Goal: Task Accomplishment & Management: Manage account settings

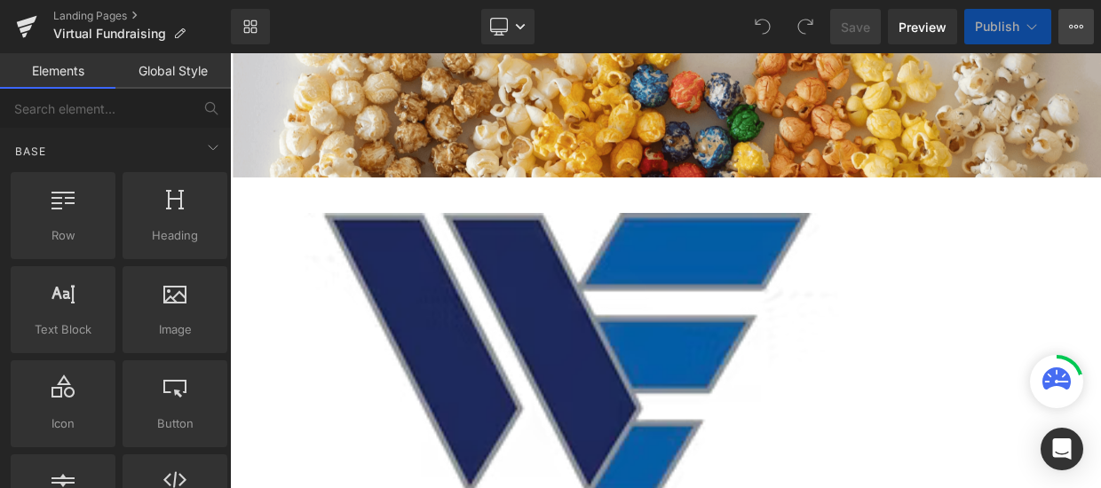
scroll to position [9, 9]
click at [1074, 19] on button "View Live Page View with current Template Save Template to Library Schedule Pub…" at bounding box center [1076, 27] width 36 height 36
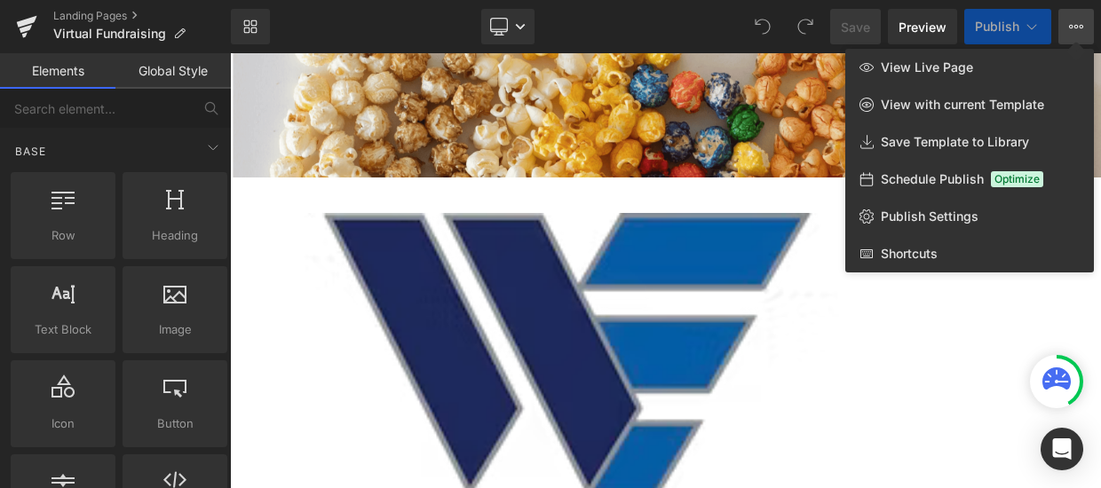
scroll to position [4307, 1061]
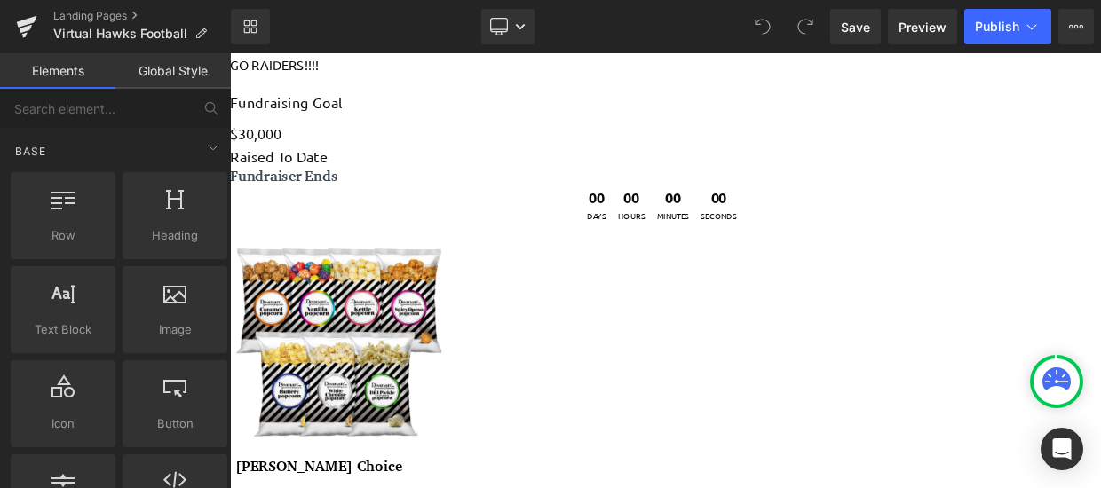
scroll to position [1651, 0]
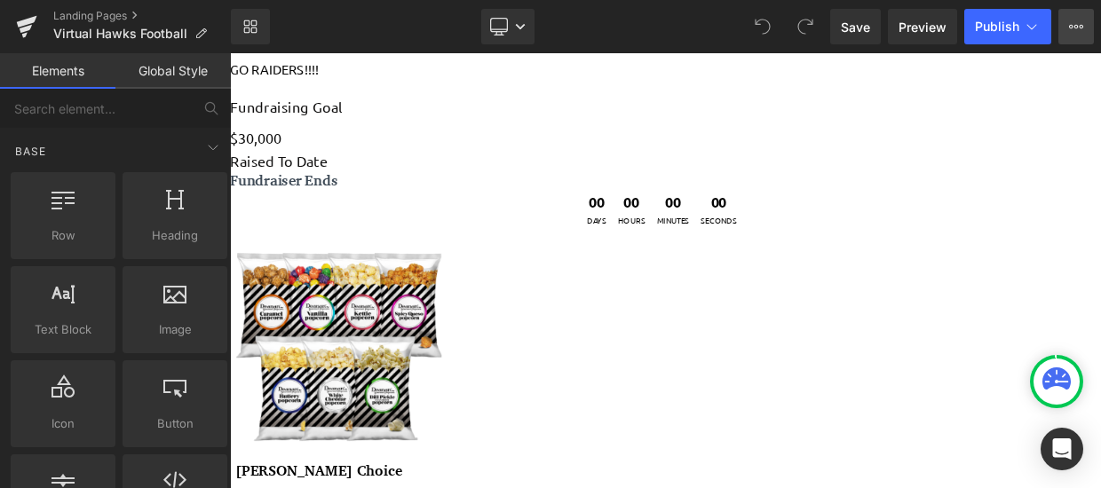
click at [1080, 22] on icon at bounding box center [1076, 27] width 14 height 14
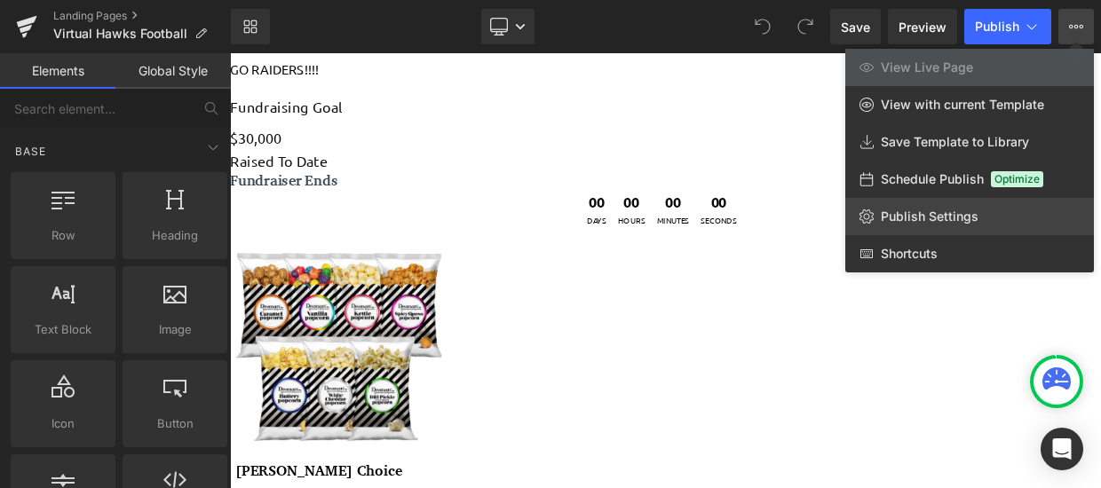
click at [979, 220] on link "Publish Settings" at bounding box center [969, 216] width 249 height 37
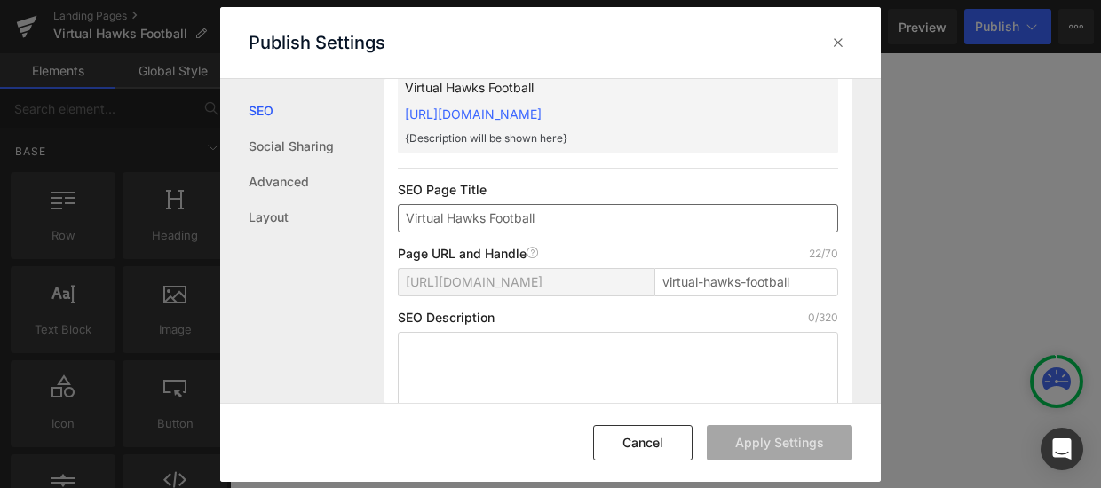
scroll to position [90, 0]
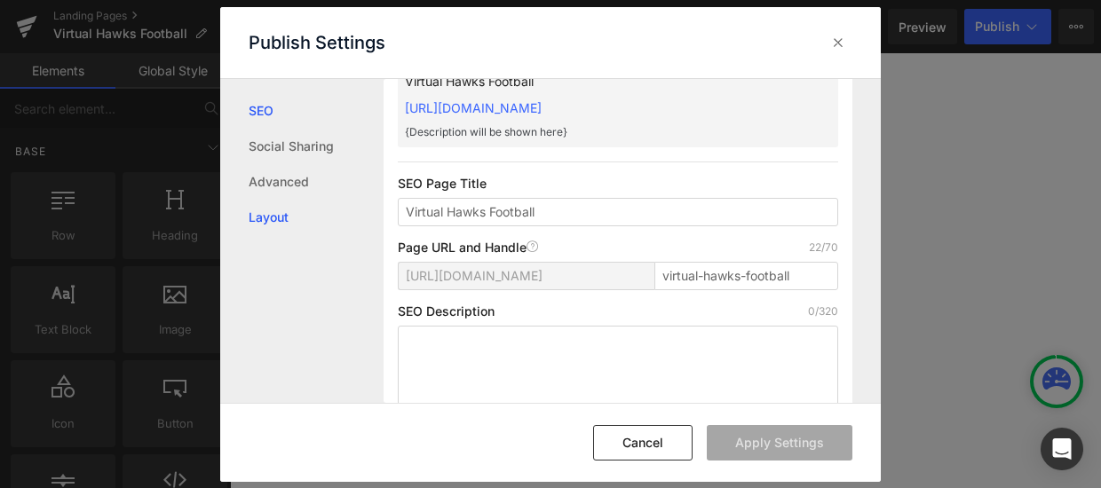
drag, startPoint x: 448, startPoint y: 211, endPoint x: 271, endPoint y: 220, distance: 176.9
click at [271, 220] on div "SEO Social Sharing Advanced Layout Search Result Preview Virtual Hawks Football…" at bounding box center [550, 241] width 661 height 324
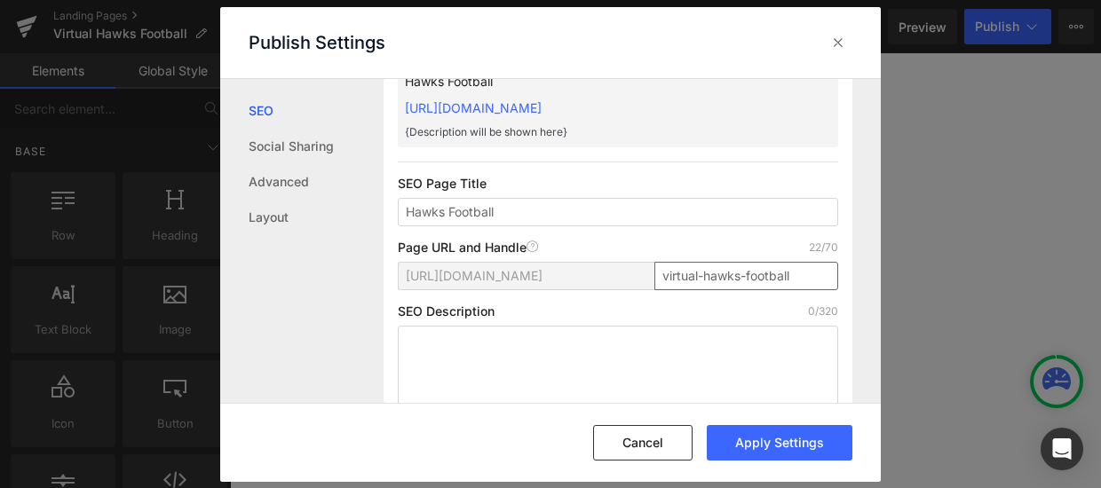
type input "Hawks Football"
drag, startPoint x: 804, startPoint y: 281, endPoint x: 645, endPoint y: 277, distance: 159.9
click at [645, 277] on div "[URL][DOMAIN_NAME] virtual-hawks-football" at bounding box center [618, 283] width 440 height 43
drag, startPoint x: 737, startPoint y: 273, endPoint x: 646, endPoint y: 275, distance: 91.5
click at [646, 275] on div "[URL][DOMAIN_NAME] vf-[PERSON_NAME]" at bounding box center [618, 283] width 440 height 43
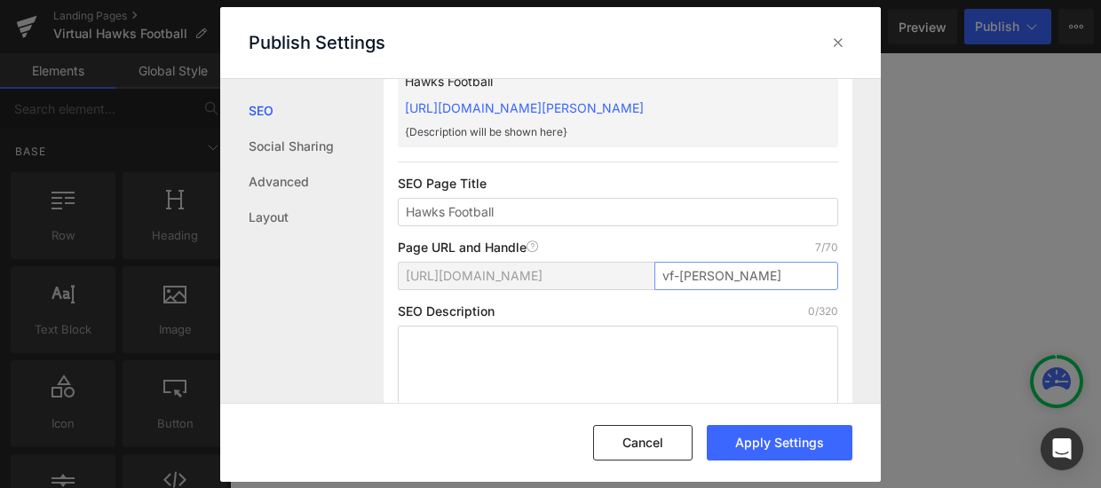
paste input "Hawks-Football"
type input "vf-Hawks-Football"
click at [718, 251] on div "Page URL and Handle Page URL Address 17/70" at bounding box center [618, 248] width 440 height 14
click at [759, 308] on div "SEO Description 0/320" at bounding box center [618, 312] width 440 height 14
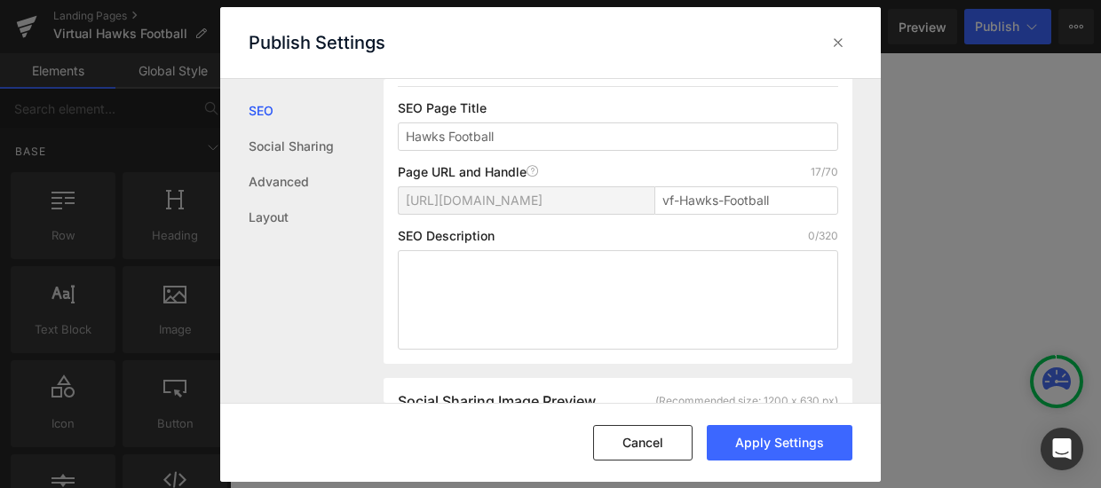
scroll to position [178, 0]
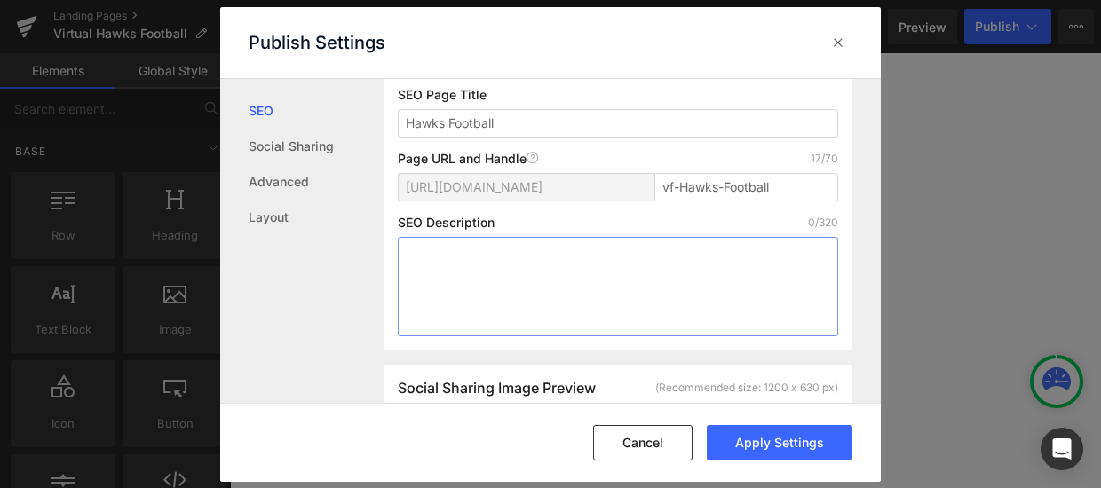
click at [487, 273] on textarea at bounding box center [618, 286] width 440 height 99
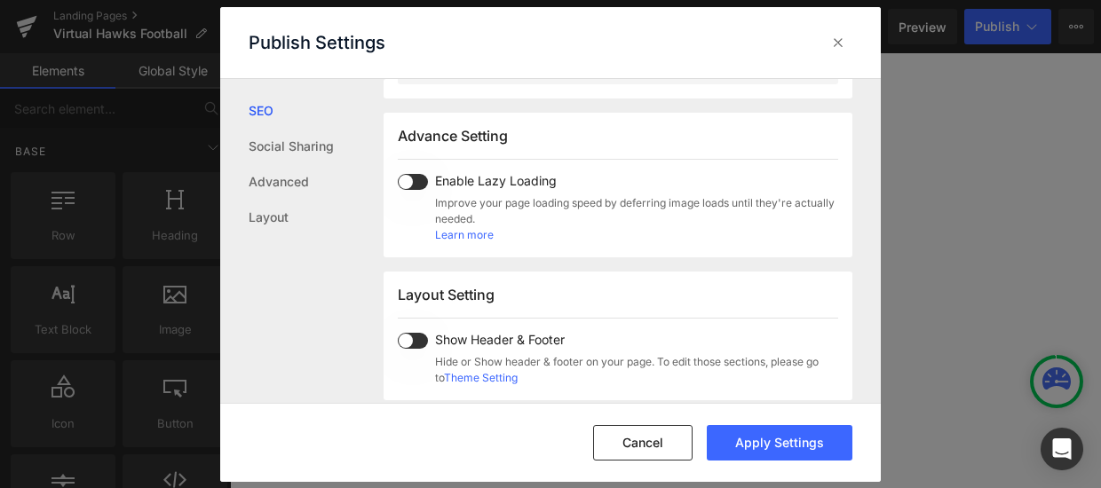
scroll to position [889, 0]
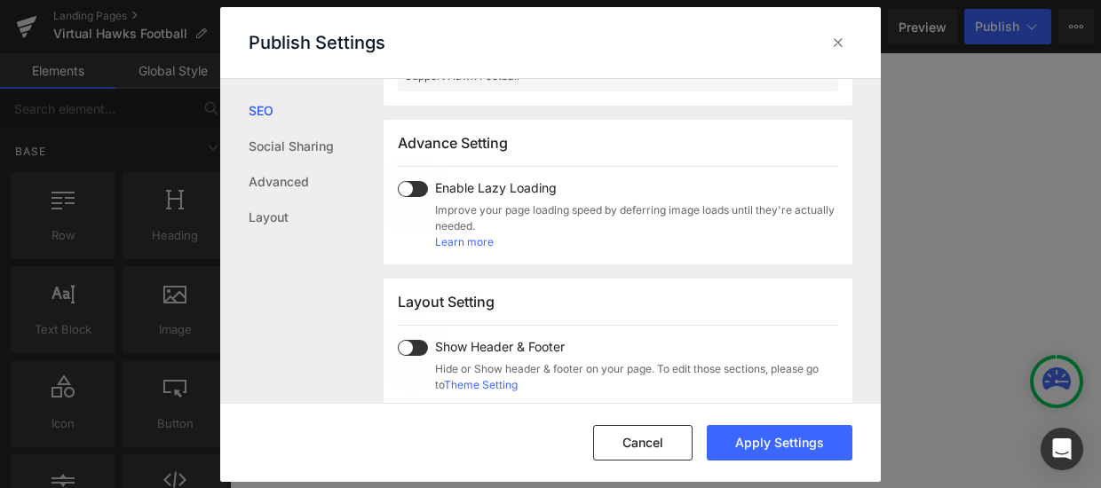
type textarea "Support Hawk Football"
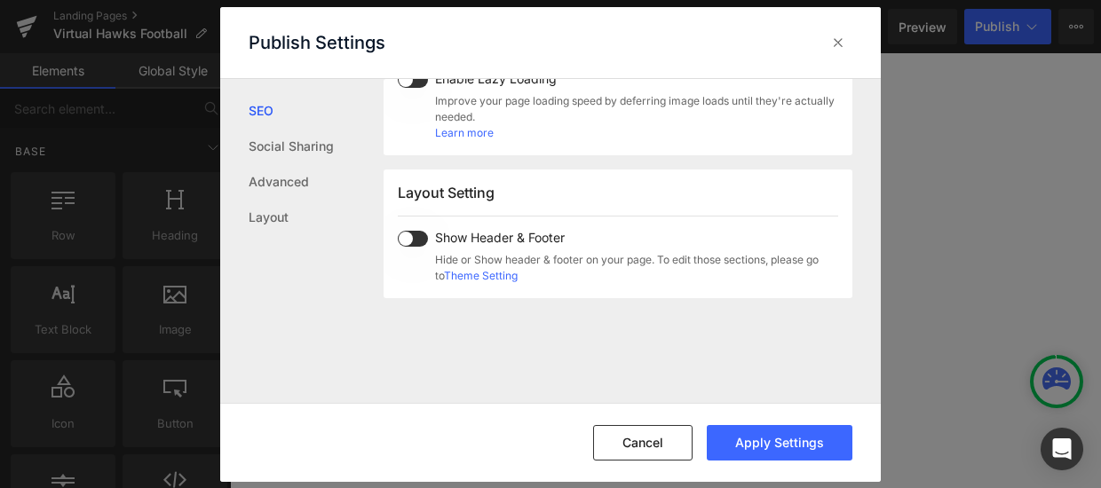
scroll to position [1074, 0]
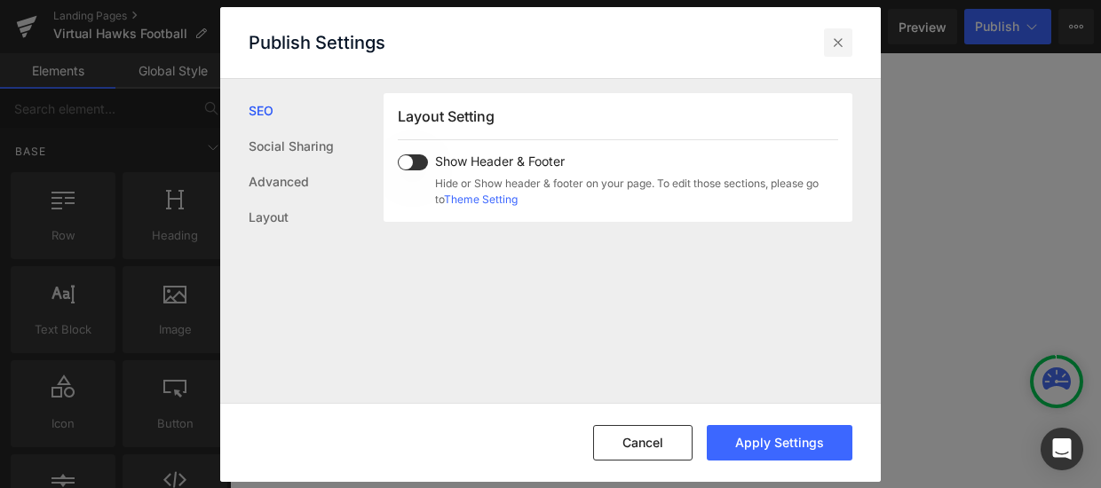
click at [840, 43] on icon at bounding box center [838, 43] width 18 height 18
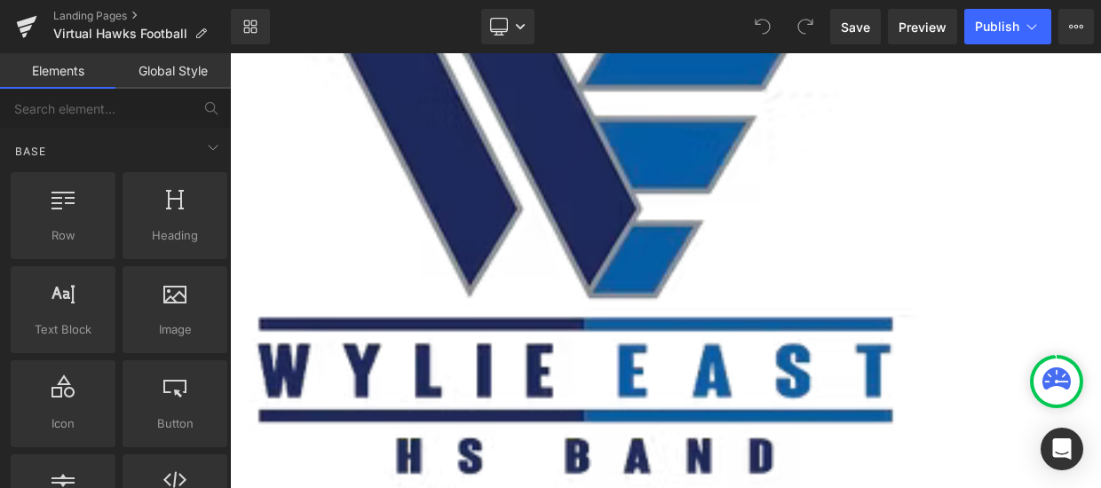
scroll to position [141, 0]
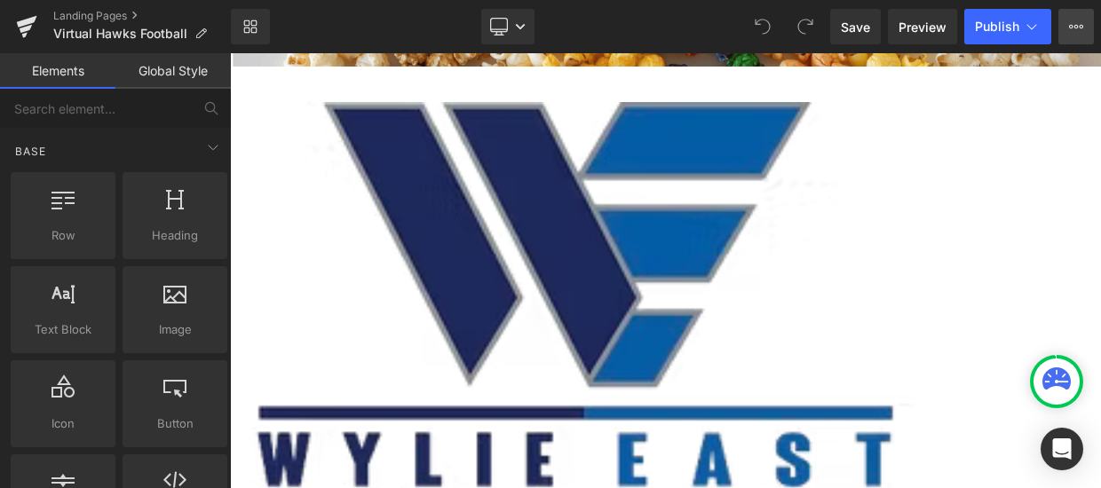
click at [1083, 24] on button "View Live Page View with current Template Save Template to Library Schedule Pub…" at bounding box center [1076, 27] width 36 height 36
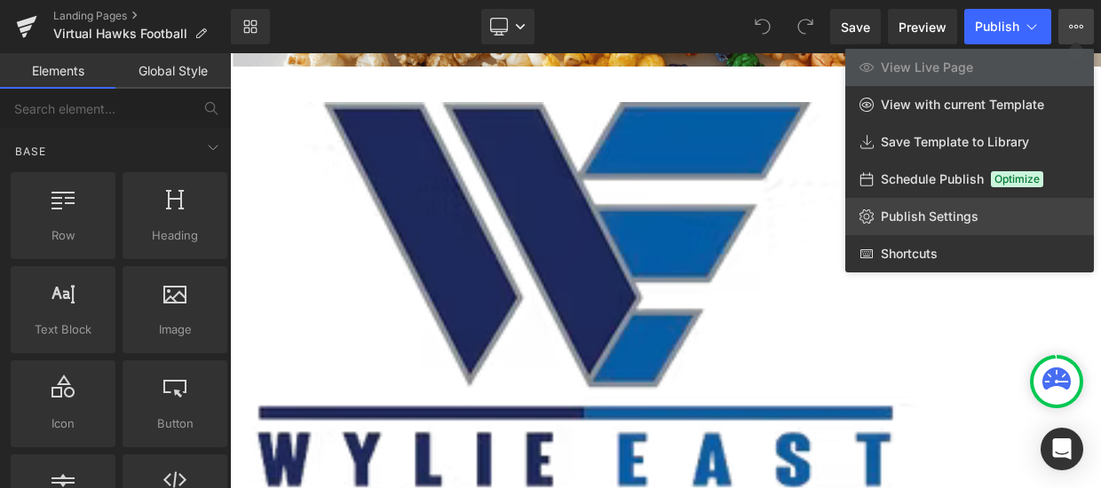
click at [942, 222] on span "Publish Settings" at bounding box center [930, 217] width 98 height 16
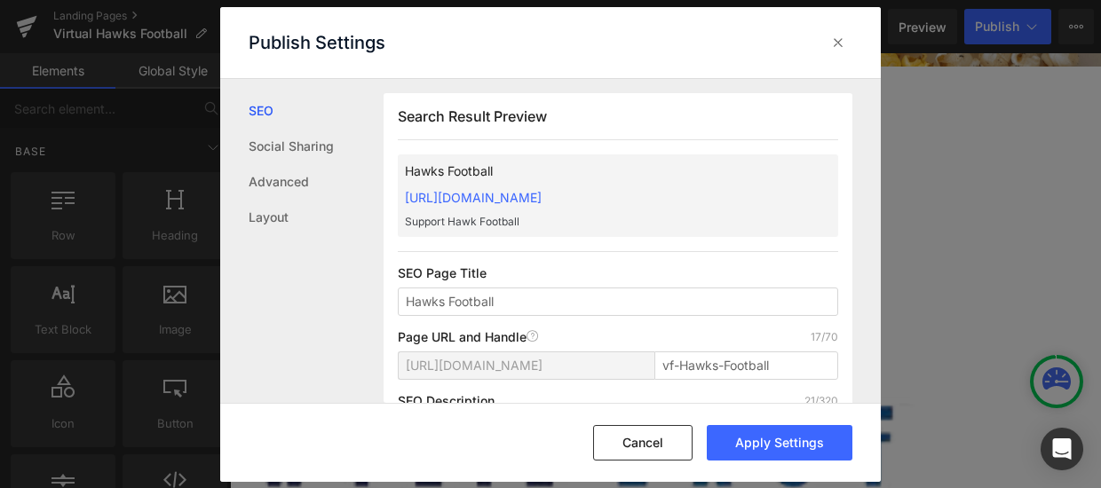
scroll to position [1, 0]
click at [785, 438] on button "Apply Settings" at bounding box center [780, 443] width 146 height 36
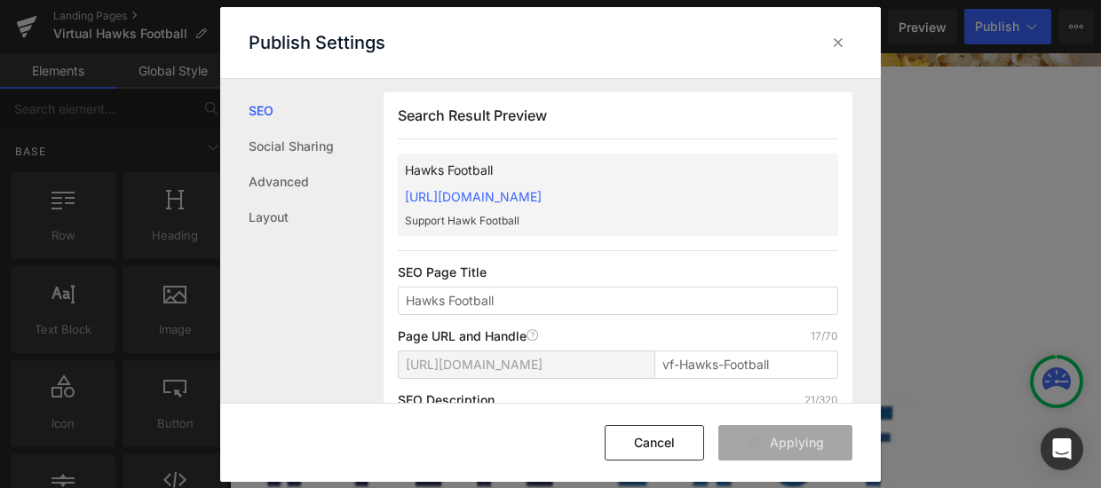
type input "vf-hawks-football"
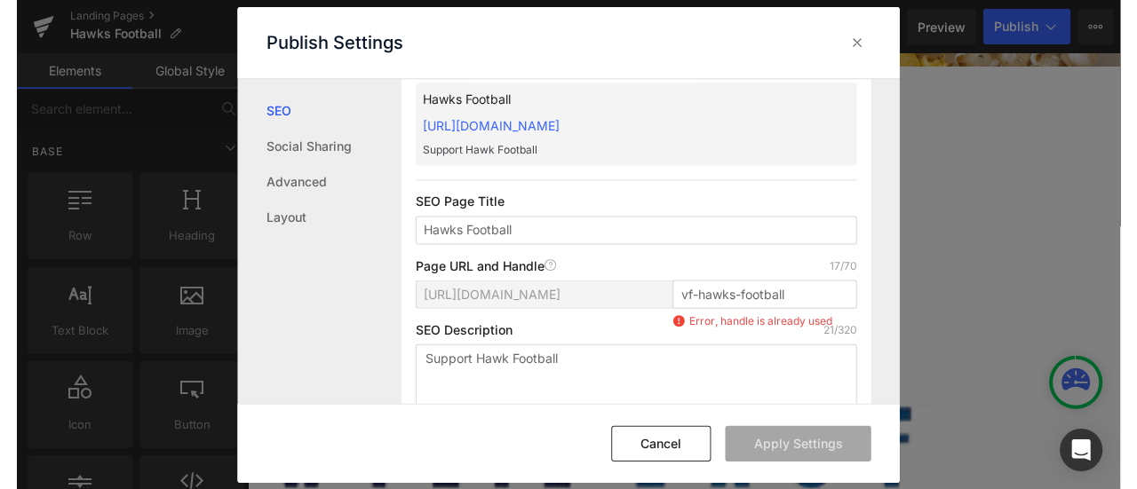
scroll to position [90, 0]
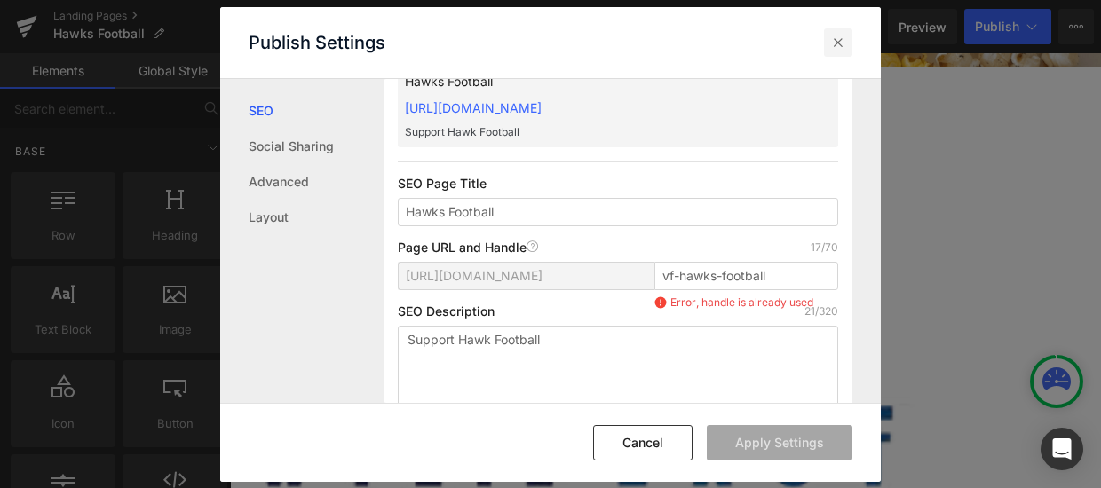
click at [830, 39] on icon at bounding box center [838, 43] width 18 height 18
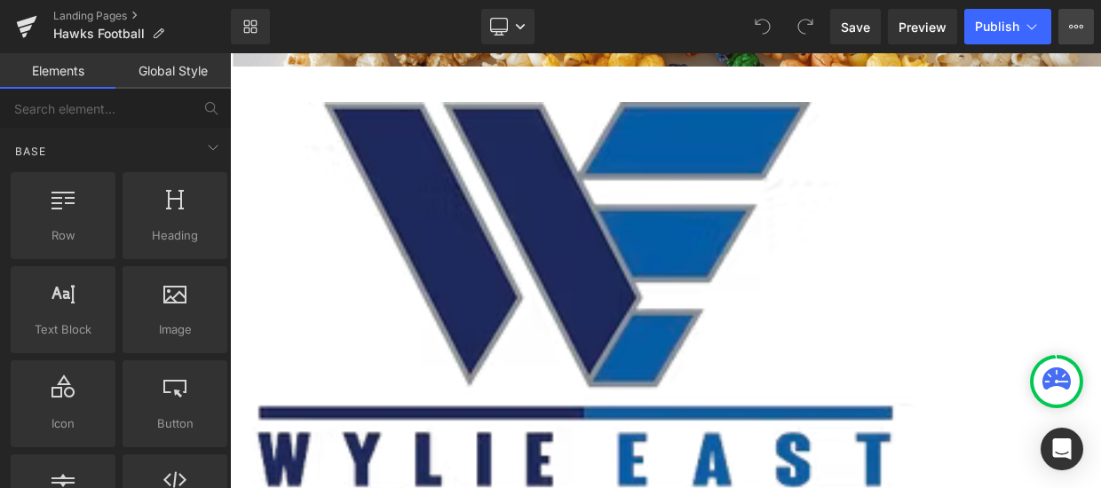
click at [1061, 20] on button "View Live Page View with current Template Save Template to Library Schedule Pub…" at bounding box center [1076, 27] width 36 height 36
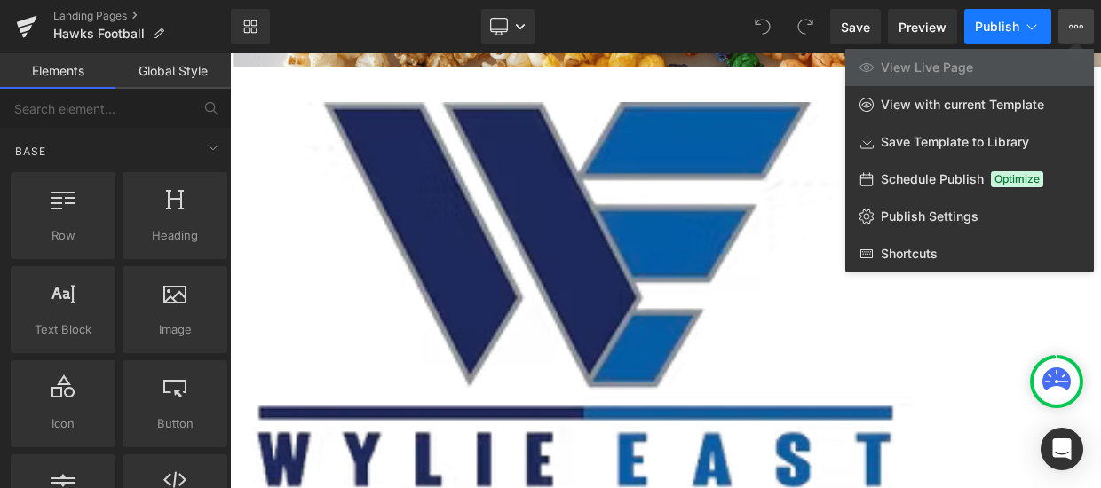
click at [990, 20] on span "Publish" at bounding box center [997, 27] width 44 height 14
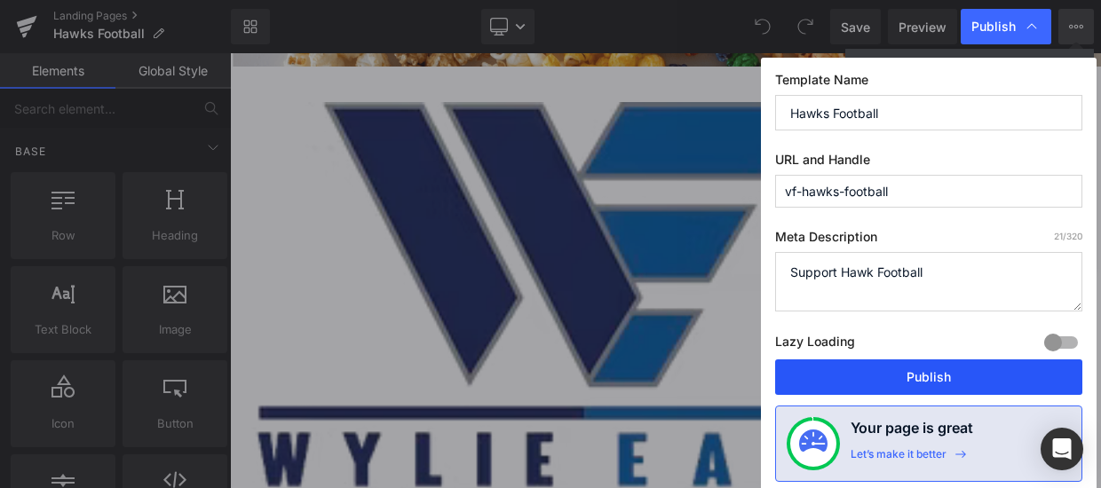
click at [902, 380] on button "Publish" at bounding box center [928, 378] width 307 height 36
